Goal: Task Accomplishment & Management: Complete application form

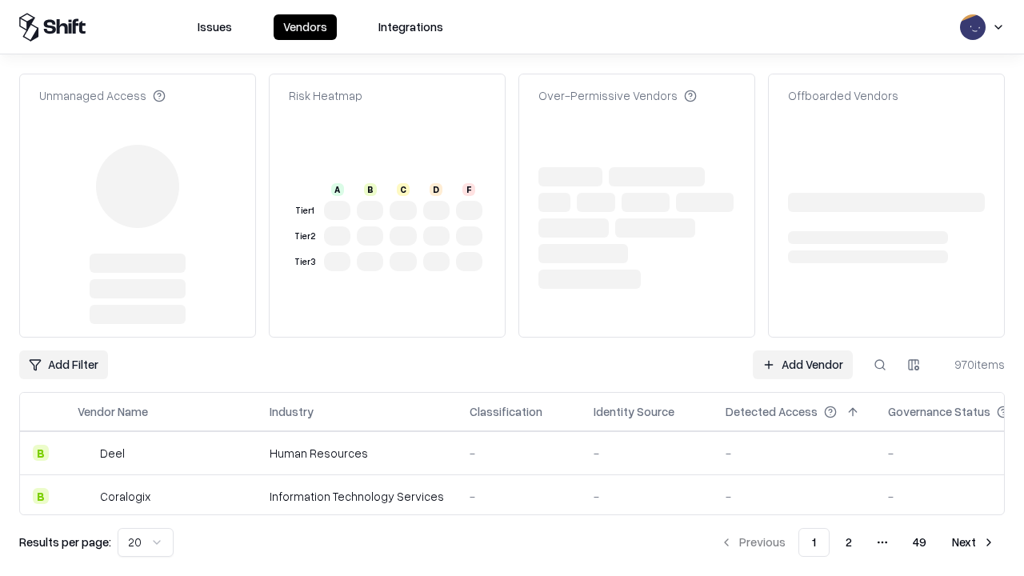
click at [803, 351] on link "Add Vendor" at bounding box center [803, 365] width 100 height 29
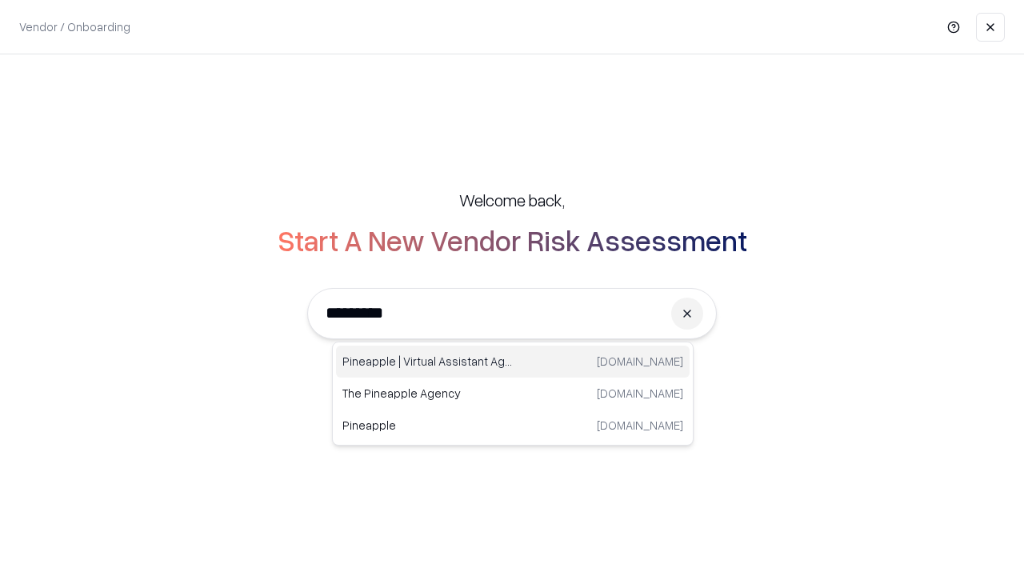
click at [513, 362] on div "Pineapple | Virtual Assistant Agency trypineapple.com" at bounding box center [513, 362] width 354 height 32
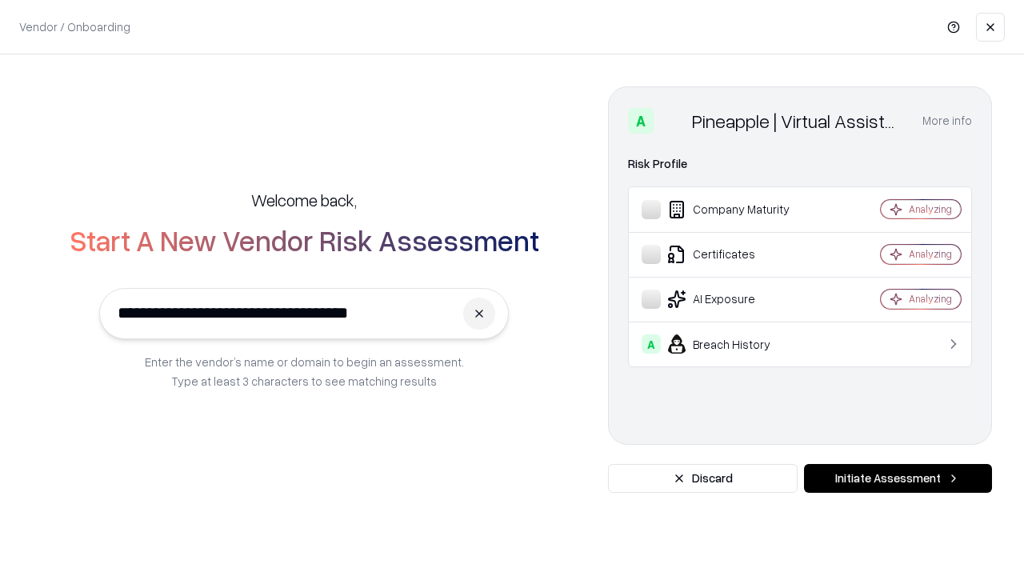
type input "**********"
click at [898, 479] on button "Initiate Assessment" at bounding box center [898, 478] width 188 height 29
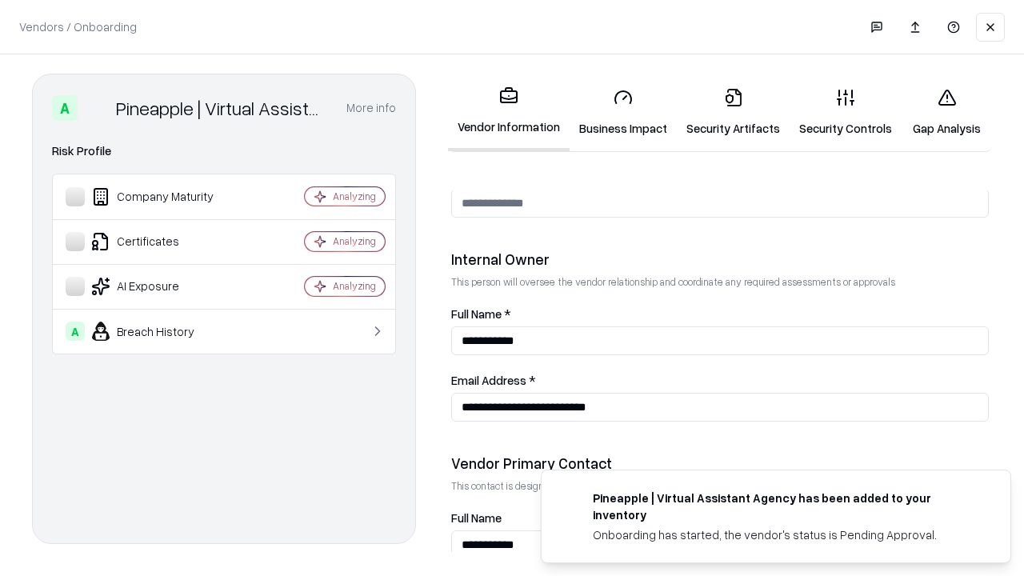
scroll to position [829, 0]
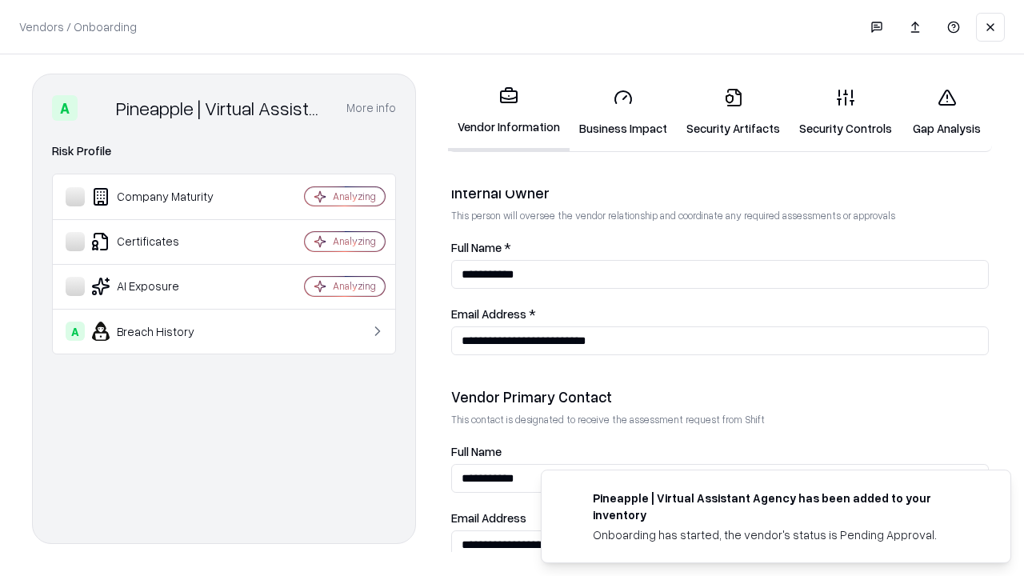
click at [733, 112] on link "Security Artifacts" at bounding box center [733, 112] width 113 height 74
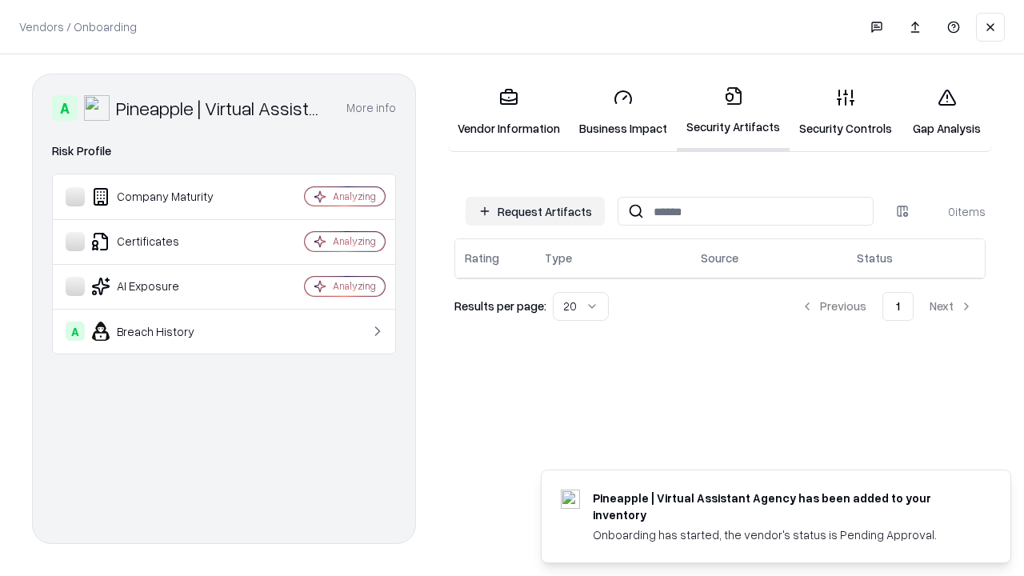
click at [535, 211] on button "Request Artifacts" at bounding box center [535, 211] width 139 height 29
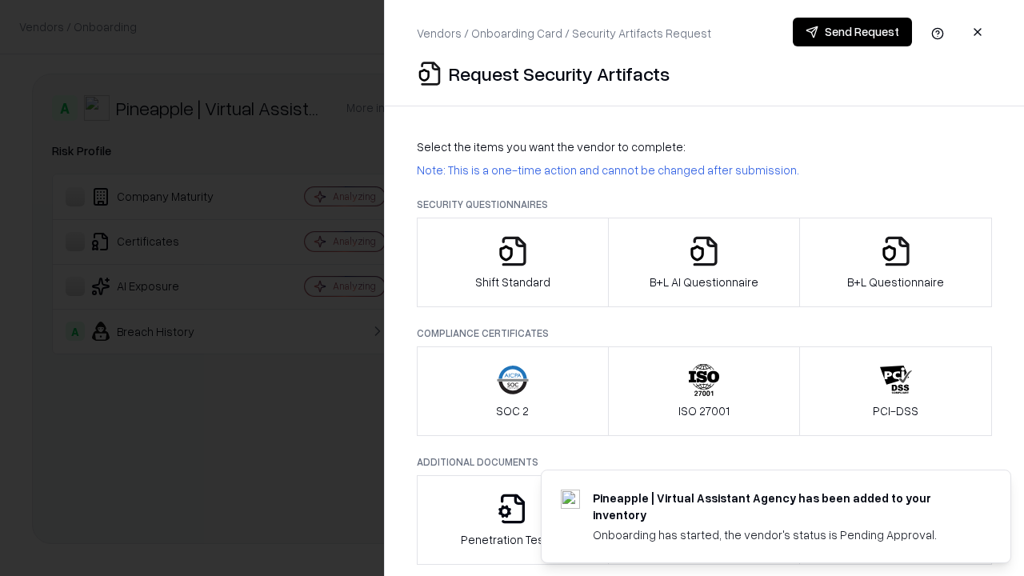
click at [896, 263] on icon "button" at bounding box center [896, 251] width 32 height 32
click at [704, 263] on icon "button" at bounding box center [704, 251] width 32 height 32
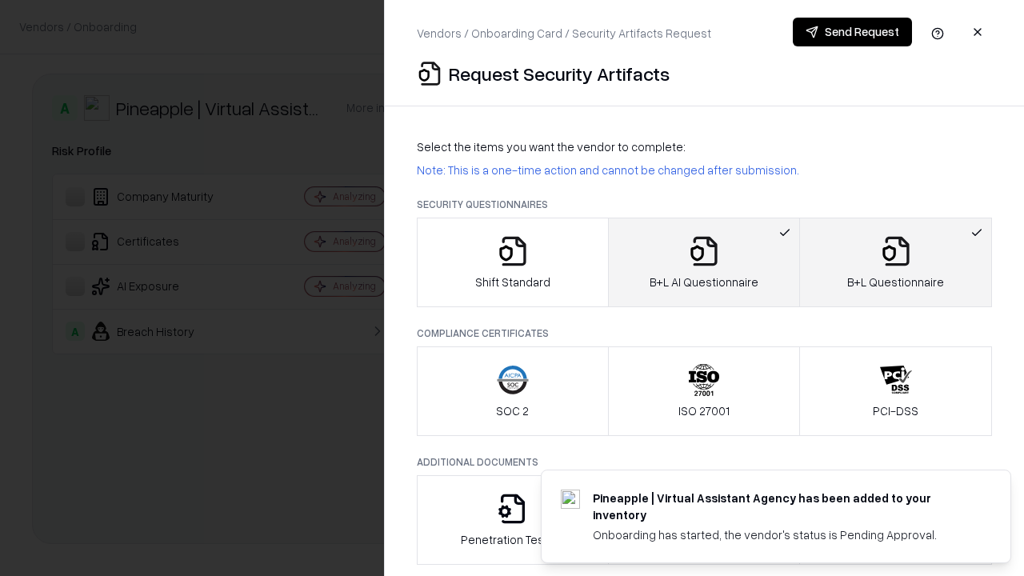
click at [852, 32] on button "Send Request" at bounding box center [852, 32] width 119 height 29
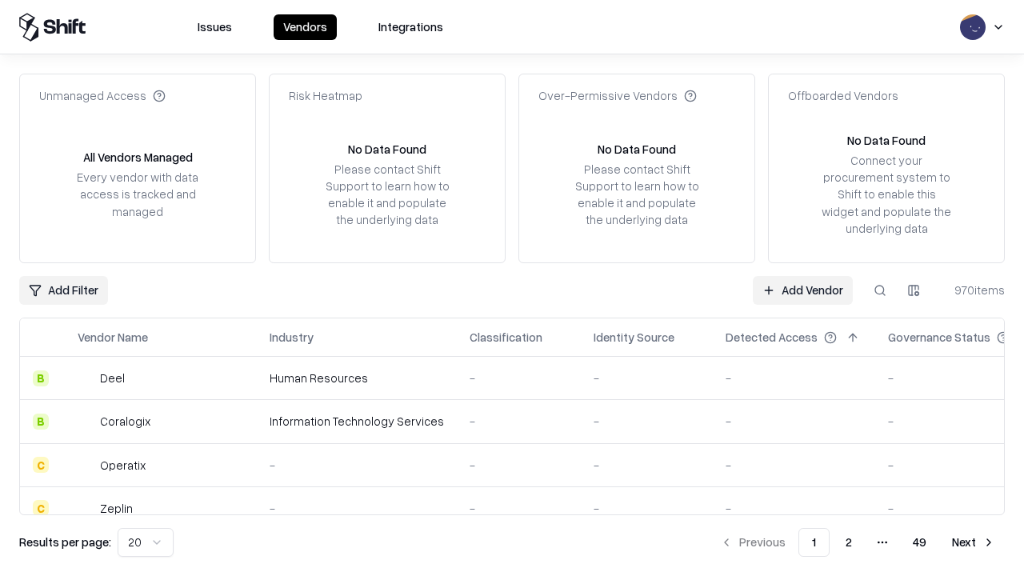
click at [880, 290] on button at bounding box center [880, 290] width 29 height 29
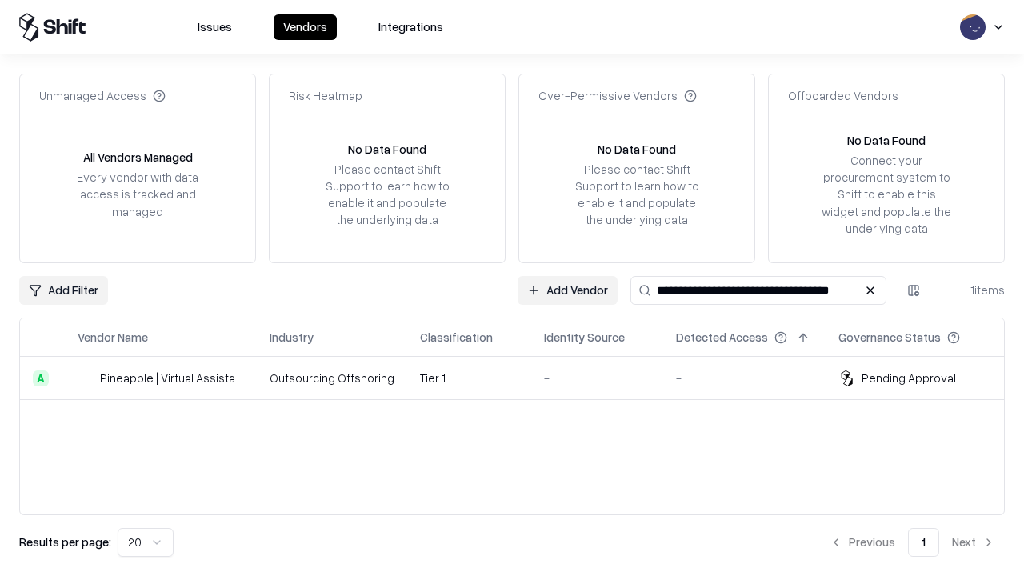
type input "**********"
click at [522, 378] on td "Tier 1" at bounding box center [469, 378] width 124 height 43
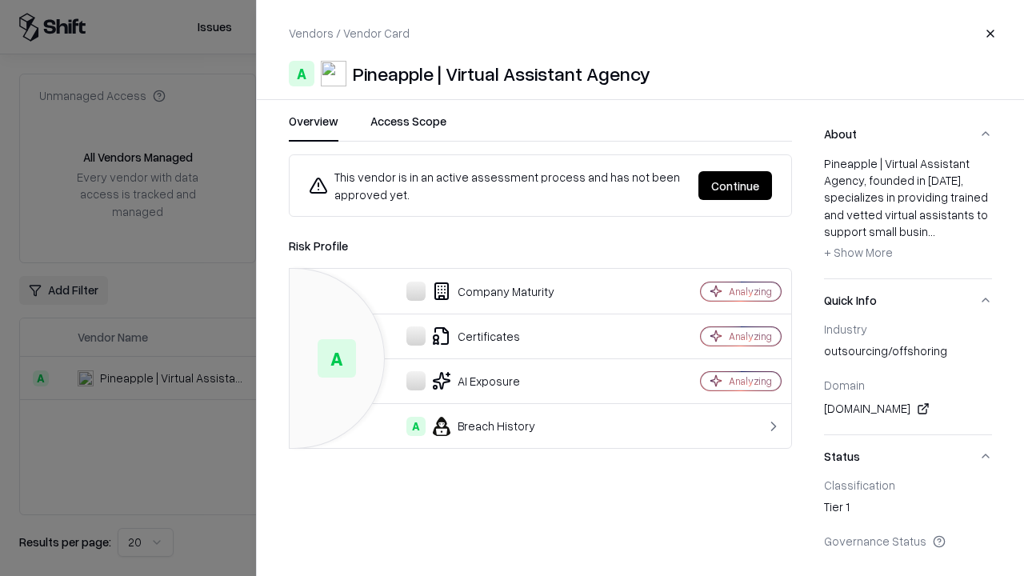
click at [772, 186] on button "Continue" at bounding box center [736, 185] width 74 height 29
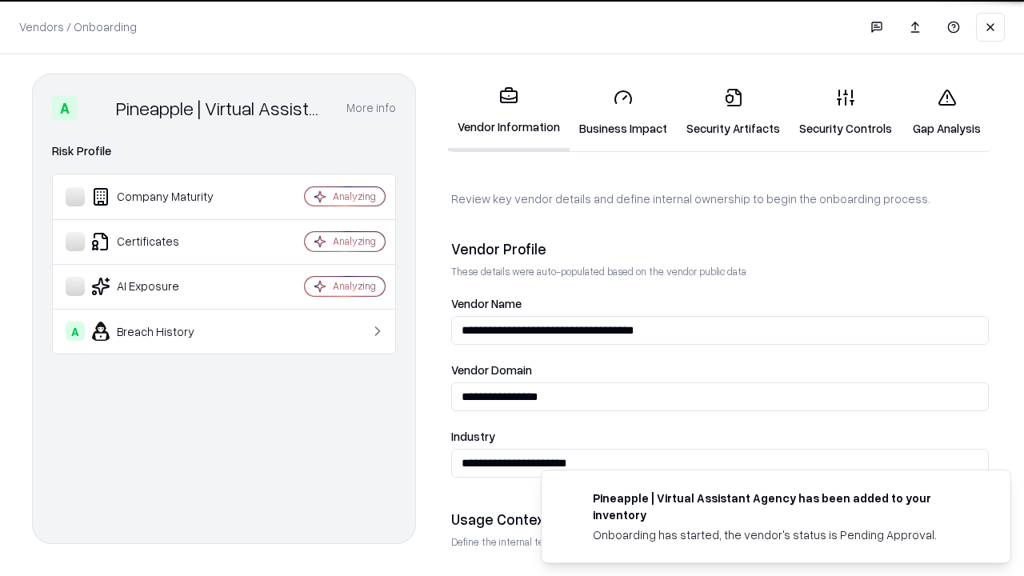
click at [733, 112] on link "Security Artifacts" at bounding box center [733, 112] width 113 height 74
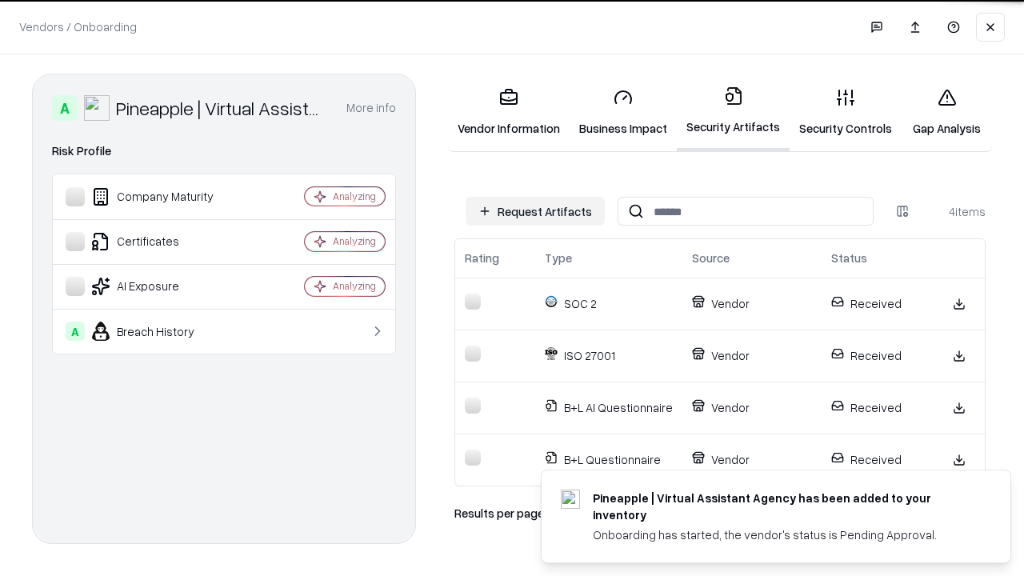
click at [947, 112] on link "Gap Analysis" at bounding box center [947, 112] width 90 height 74
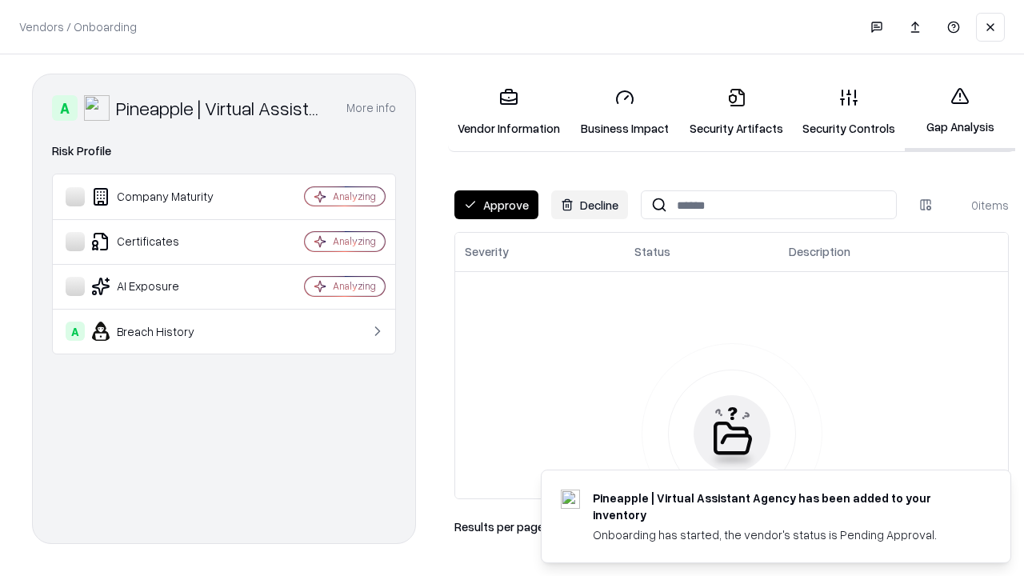
click at [496, 205] on button "Approve" at bounding box center [497, 204] width 84 height 29
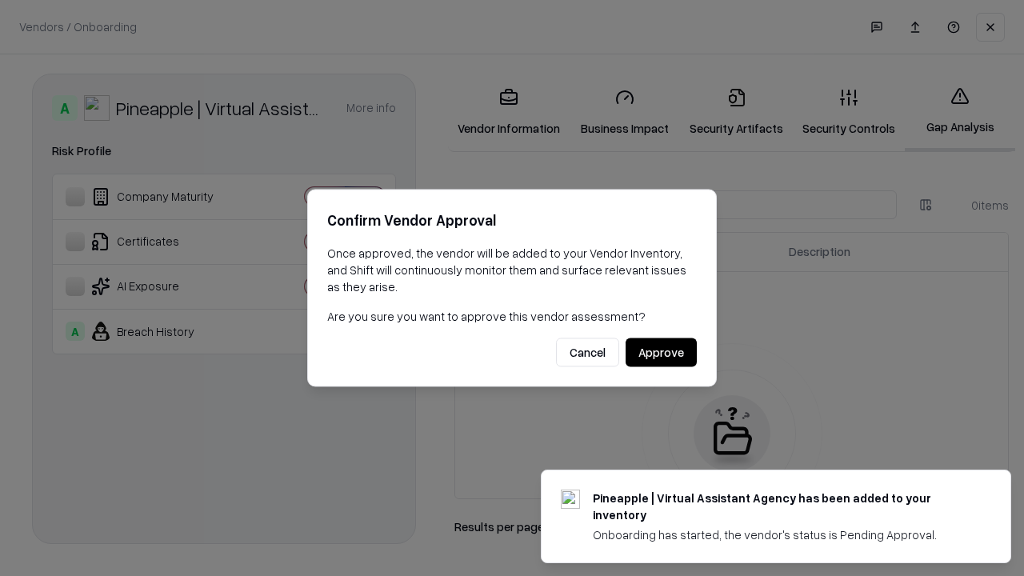
click at [661, 352] on button "Approve" at bounding box center [661, 353] width 71 height 29
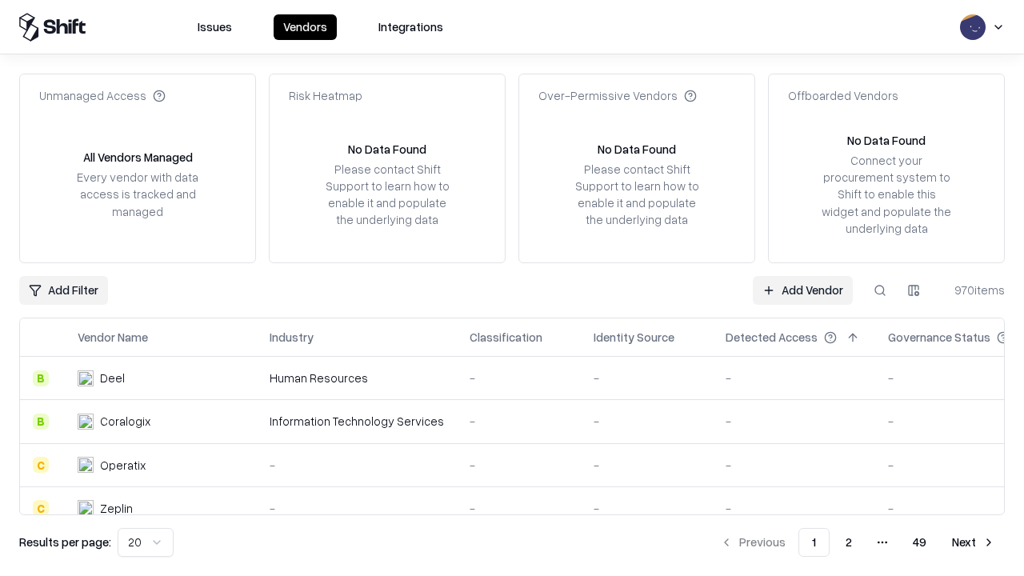
type input "**********"
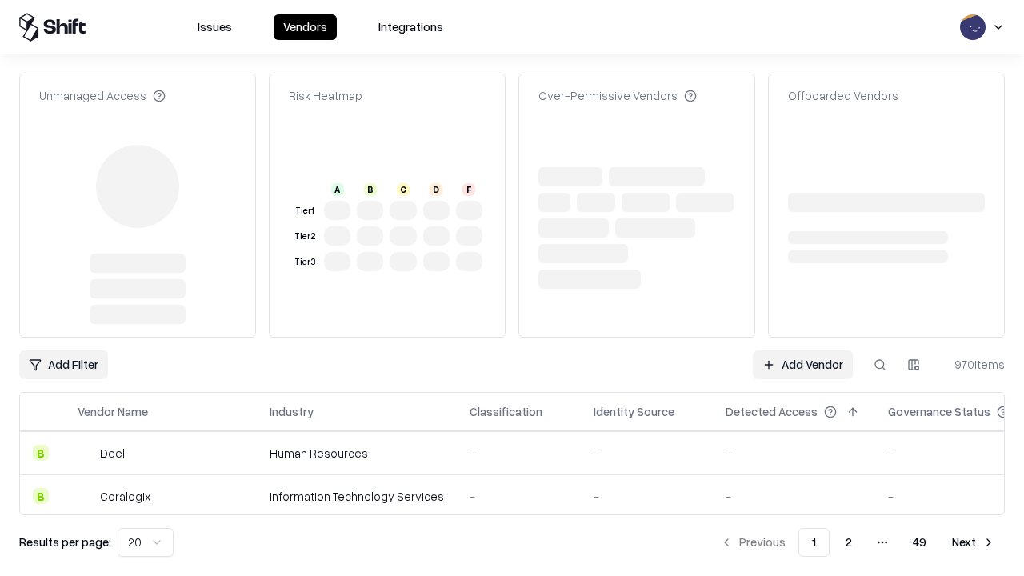
click at [803, 351] on link "Add Vendor" at bounding box center [803, 365] width 100 height 29
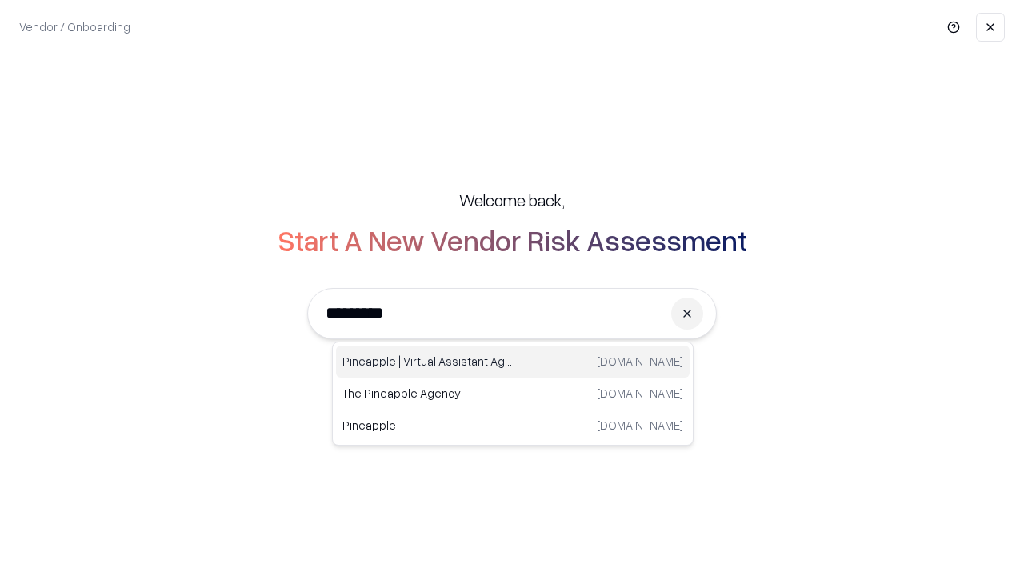
click at [513, 362] on div "Pineapple | Virtual Assistant Agency trypineapple.com" at bounding box center [513, 362] width 354 height 32
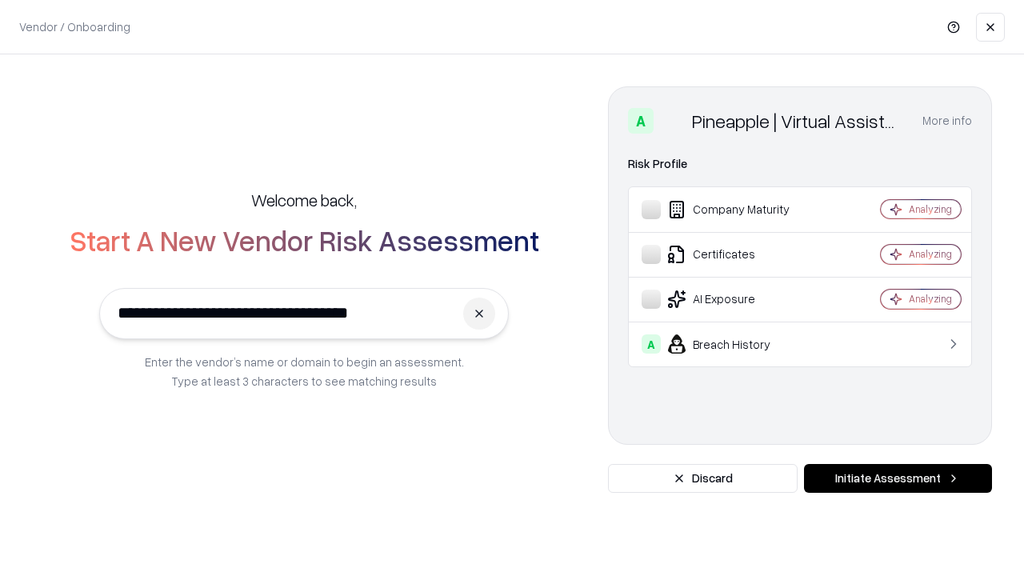
type input "**********"
click at [898, 479] on button "Initiate Assessment" at bounding box center [898, 478] width 188 height 29
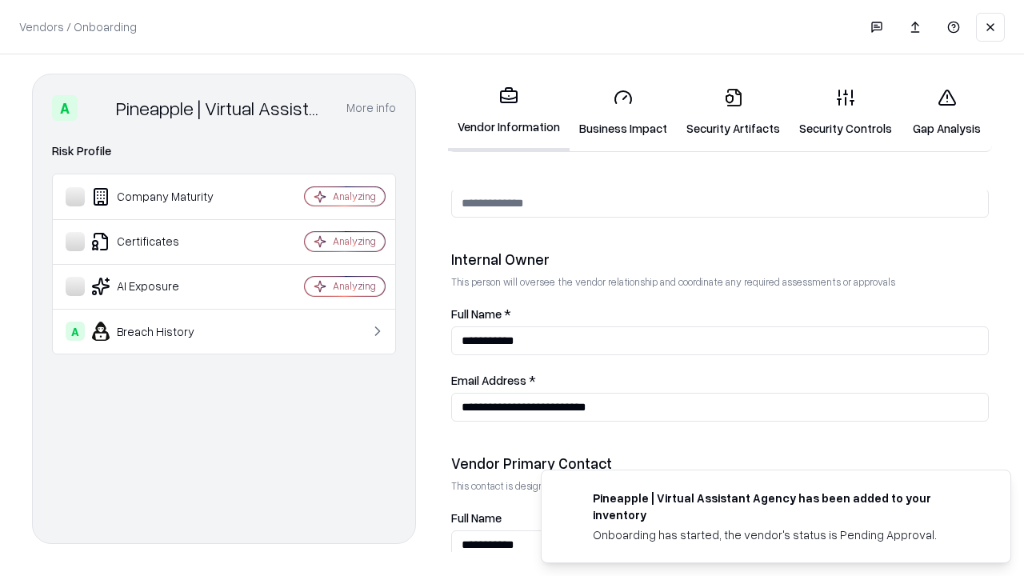
scroll to position [829, 0]
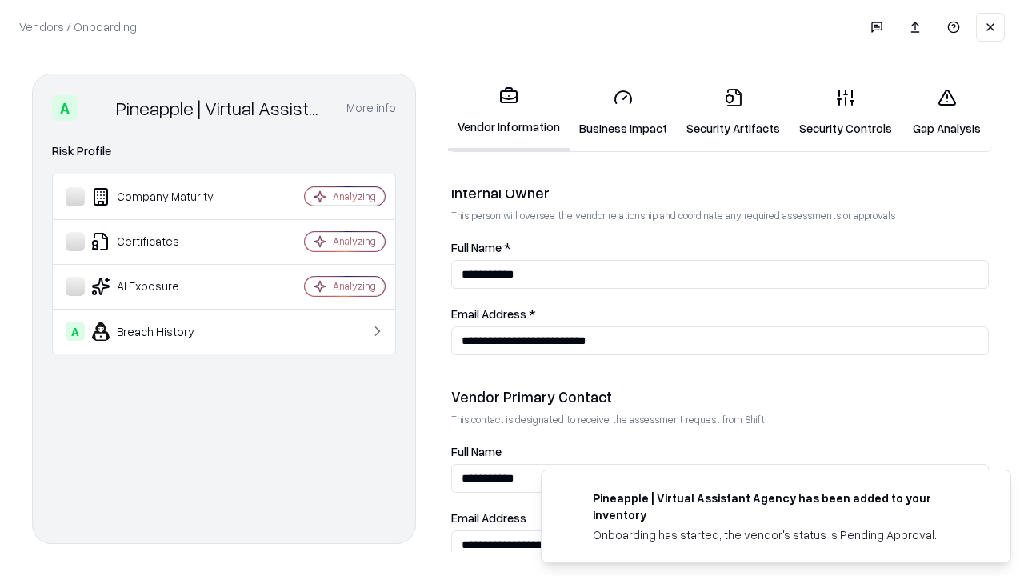
click at [947, 112] on link "Gap Analysis" at bounding box center [947, 112] width 90 height 74
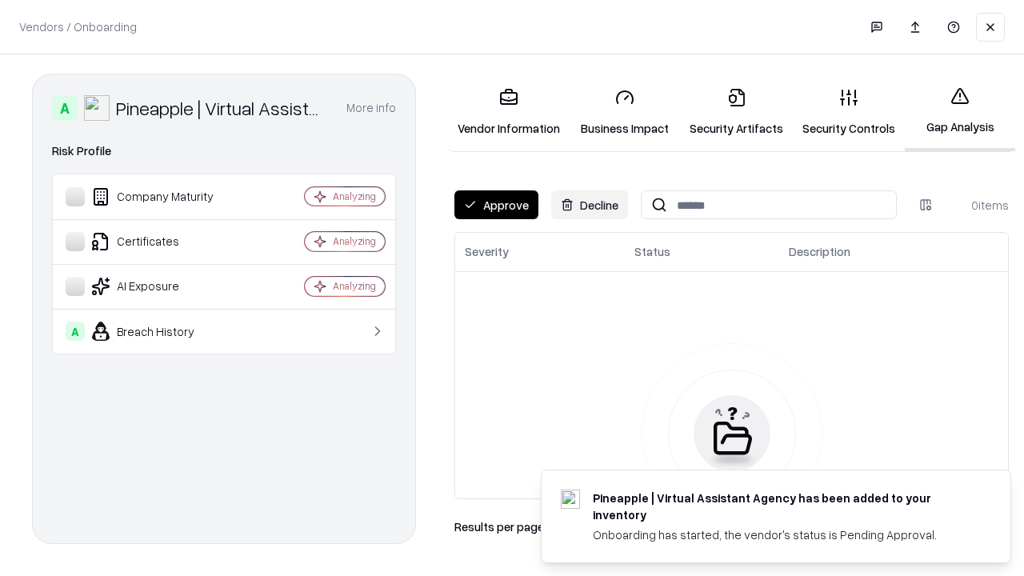
click at [496, 205] on button "Approve" at bounding box center [497, 204] width 84 height 29
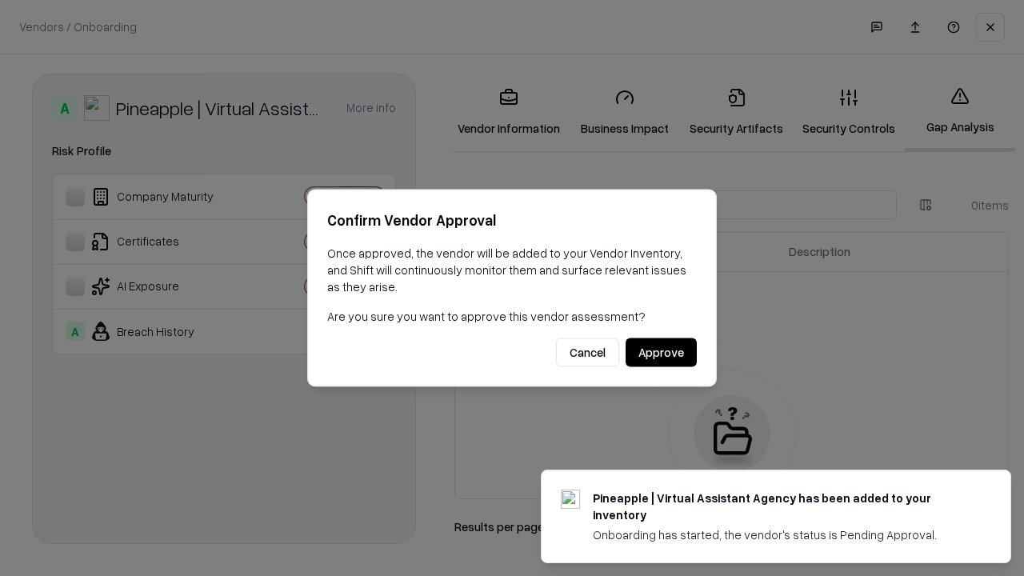
click at [661, 352] on button "Approve" at bounding box center [661, 353] width 71 height 29
